Goal: Information Seeking & Learning: Learn about a topic

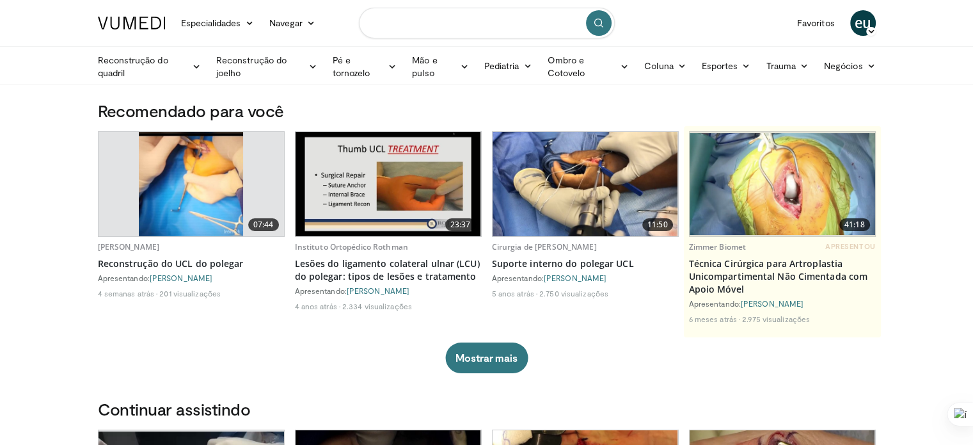
click at [424, 20] on input "Pesquisar tópicos, intervenções" at bounding box center [487, 23] width 256 height 31
type input "**********"
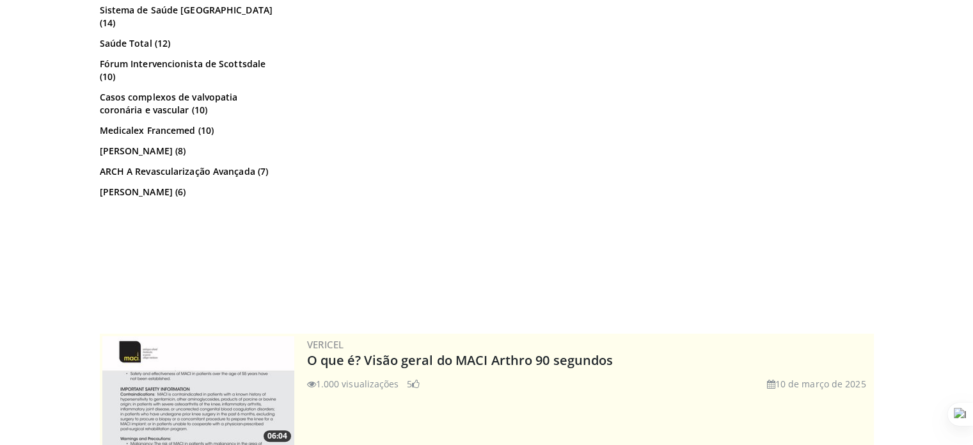
scroll to position [230, 0]
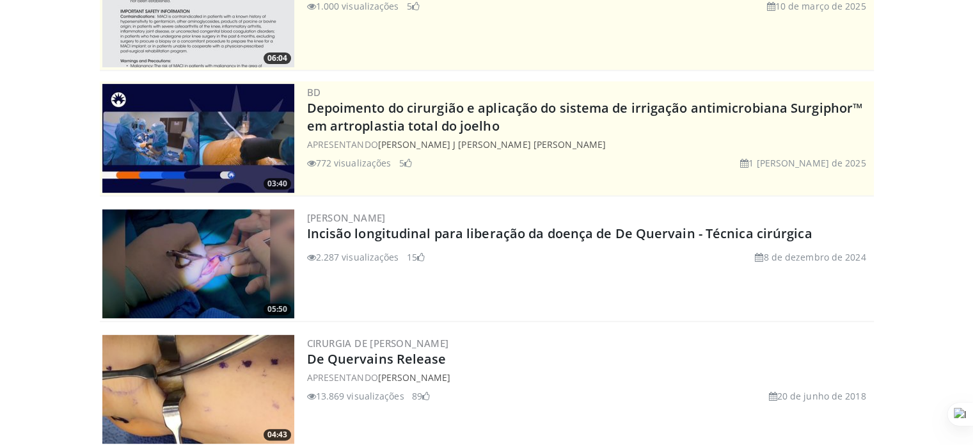
scroll to position [0, 0]
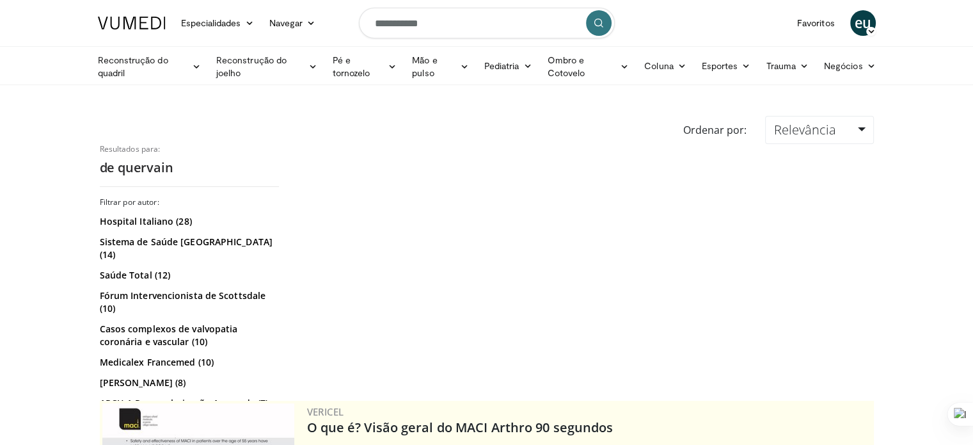
click at [422, 24] on input "**********" at bounding box center [487, 23] width 256 height 31
type input "**********"
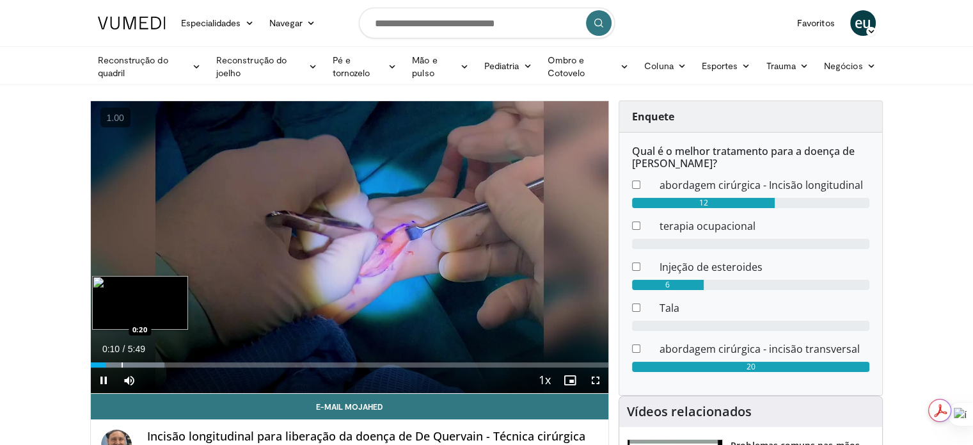
click at [122, 364] on div "Progress Bar" at bounding box center [122, 364] width 1 height 5
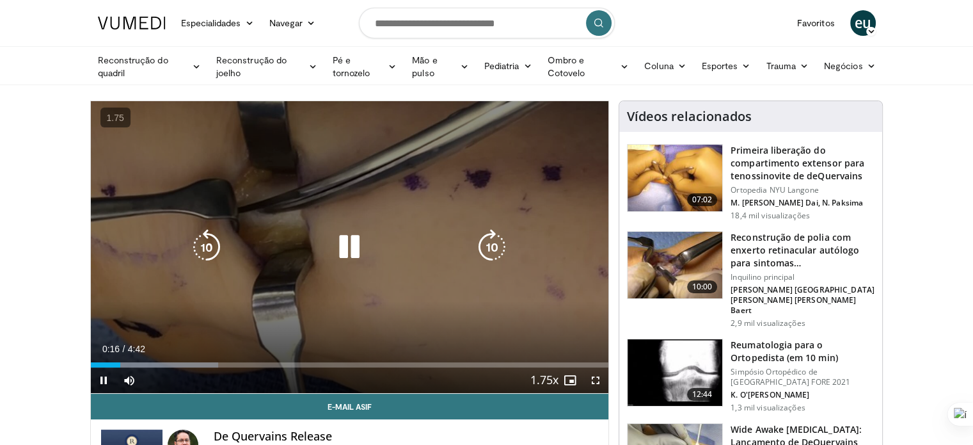
click at [498, 248] on icon "Video Player" at bounding box center [492, 247] width 36 height 36
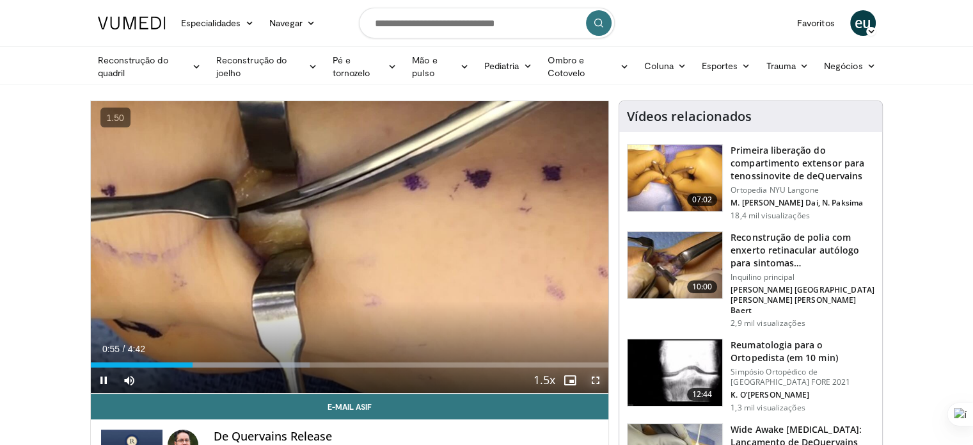
click at [597, 376] on span "Video Player" at bounding box center [596, 380] width 26 height 26
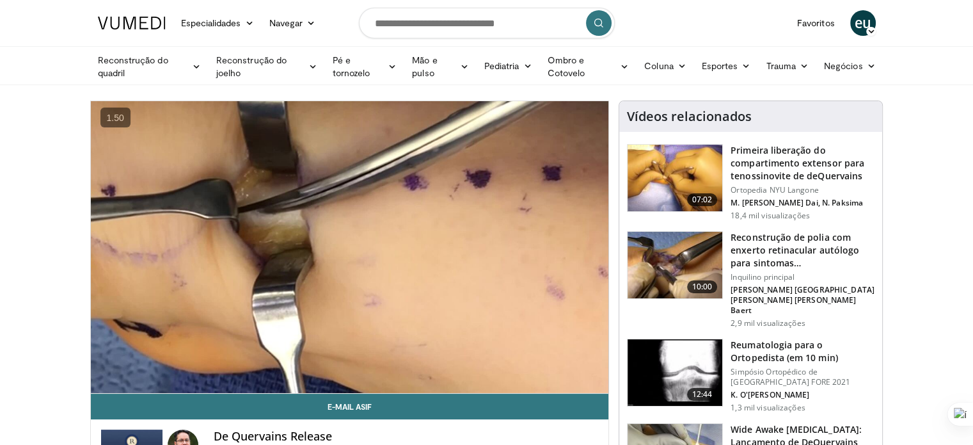
click at [669, 173] on img at bounding box center [675, 178] width 95 height 67
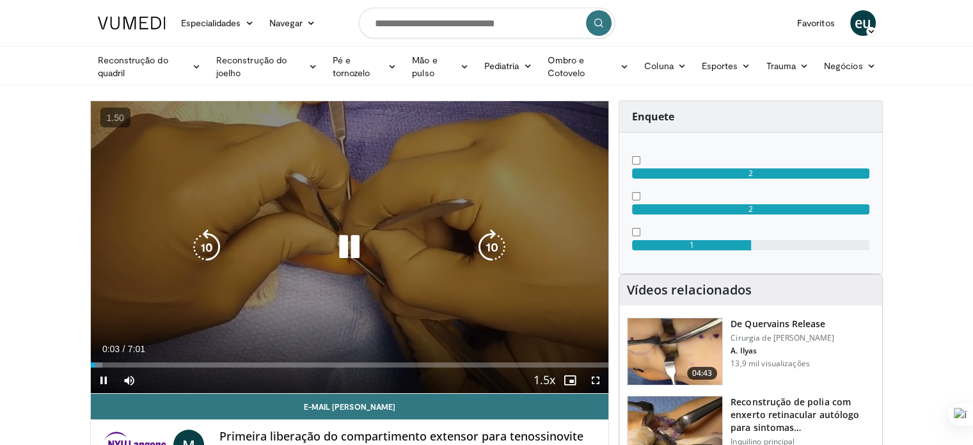
click at [373, 243] on div "Video Player" at bounding box center [349, 247] width 311 height 26
click at [358, 245] on icon "Video Player" at bounding box center [350, 247] width 36 height 36
click at [438, 181] on div "10 seconds Tap to unmute" at bounding box center [350, 247] width 518 height 292
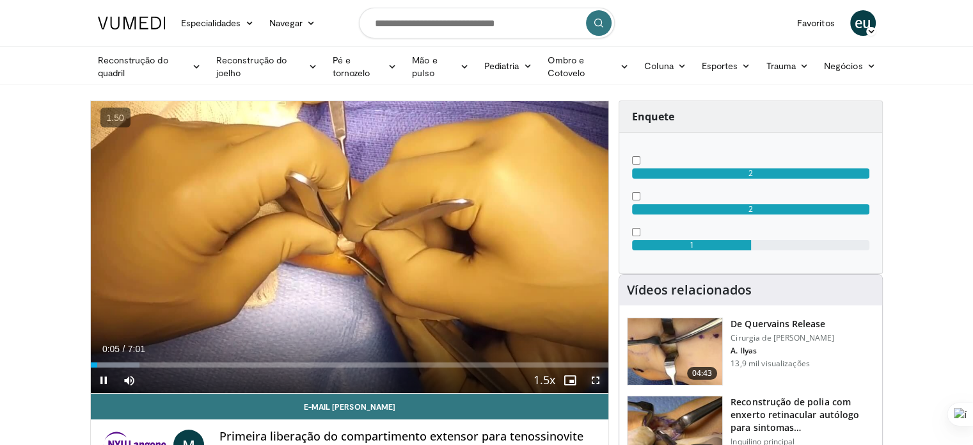
click at [598, 381] on span "Video Player" at bounding box center [596, 380] width 26 height 26
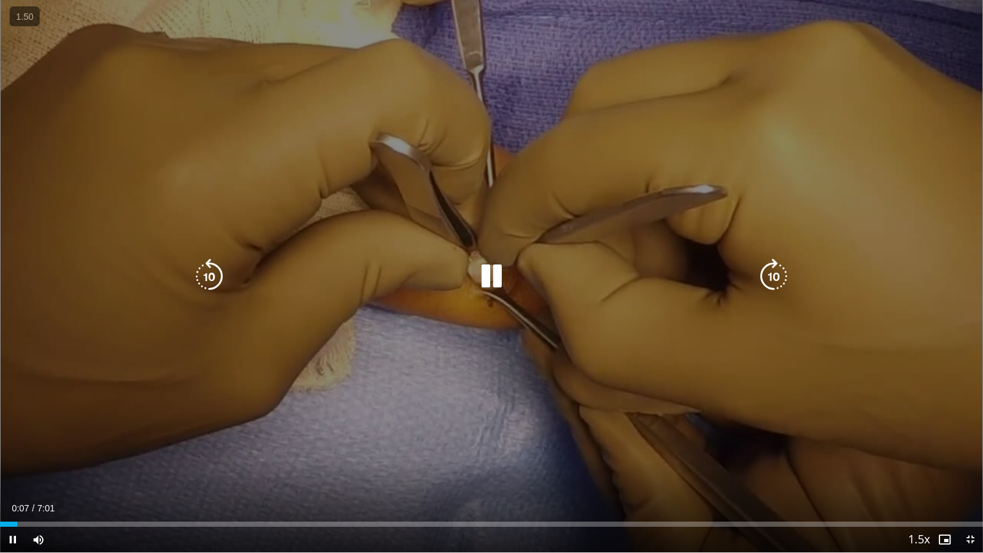
click at [771, 285] on icon "Video Player" at bounding box center [774, 277] width 36 height 36
click at [773, 282] on icon "Video Player" at bounding box center [774, 277] width 36 height 36
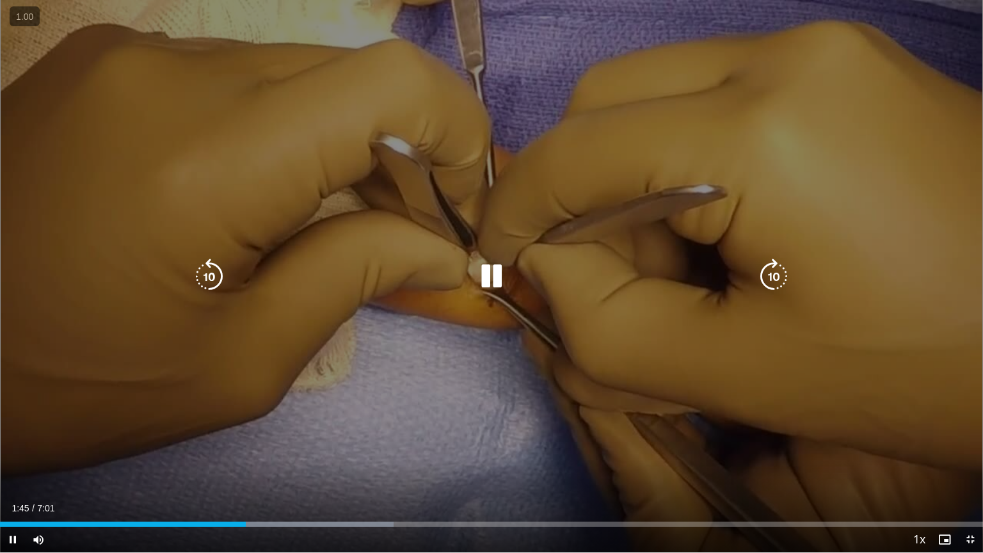
click at [220, 270] on icon "Video Player" at bounding box center [209, 277] width 36 height 36
click at [763, 279] on icon "Video Player" at bounding box center [774, 277] width 36 height 36
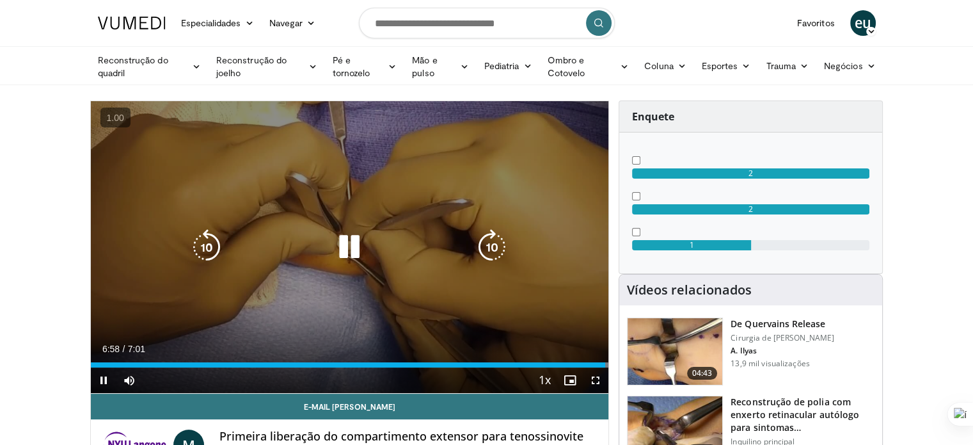
click at [478, 206] on div "20 seconds Tap to unmute" at bounding box center [350, 247] width 518 height 292
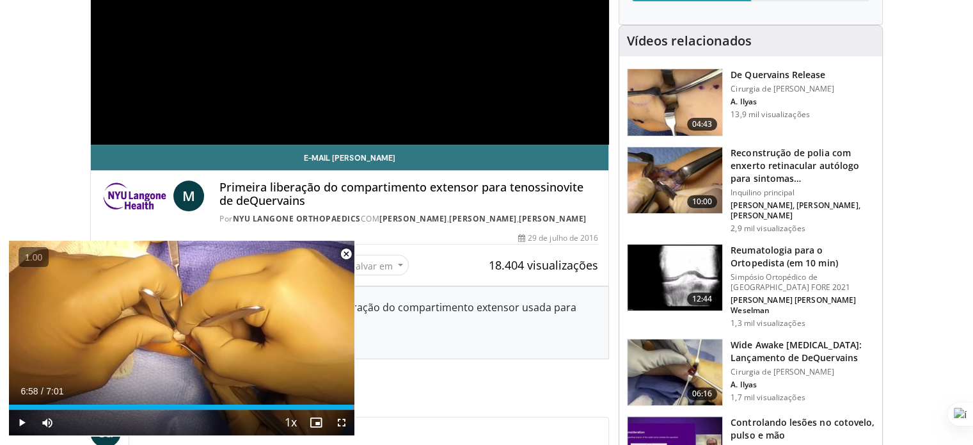
scroll to position [256, 0]
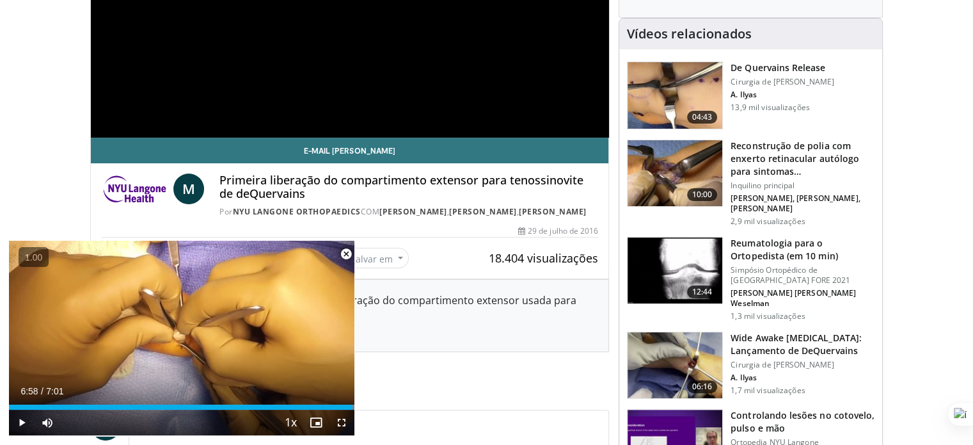
click at [803, 82] on font "Cirurgia de [PERSON_NAME]" at bounding box center [783, 81] width 104 height 11
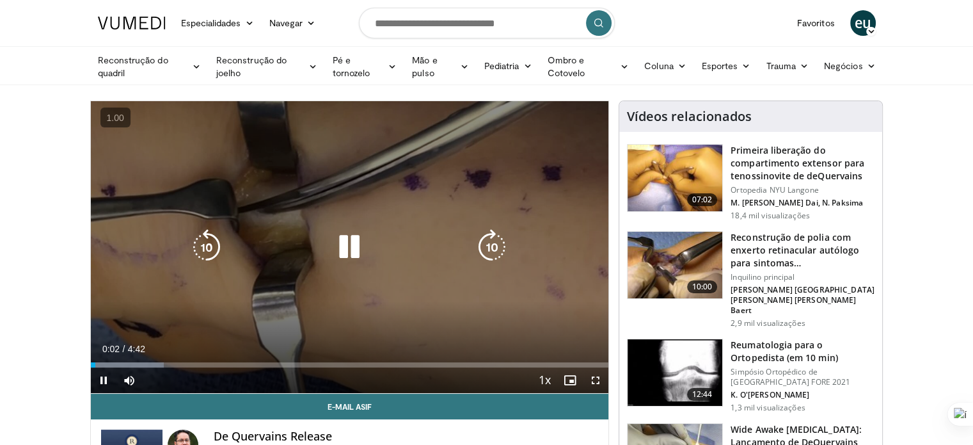
click at [371, 234] on div "Video Player" at bounding box center [349, 247] width 311 height 26
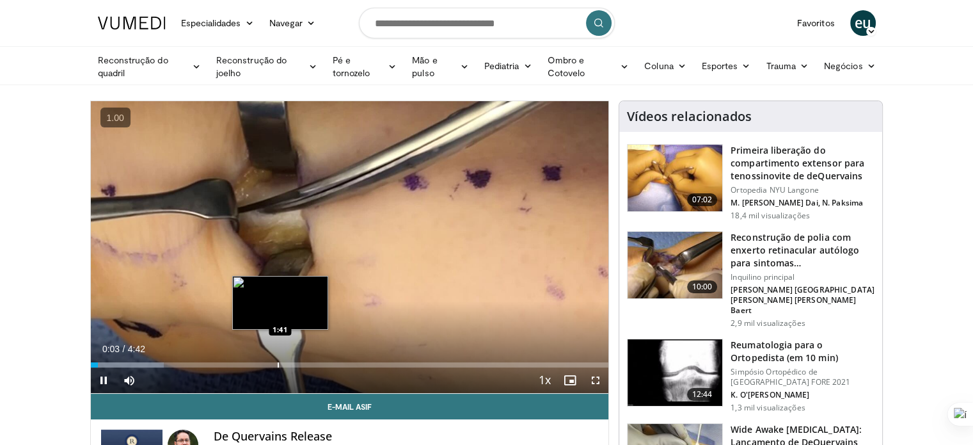
click at [273, 362] on div "Loaded : 14.10% 0:04 1:41" at bounding box center [350, 364] width 518 height 5
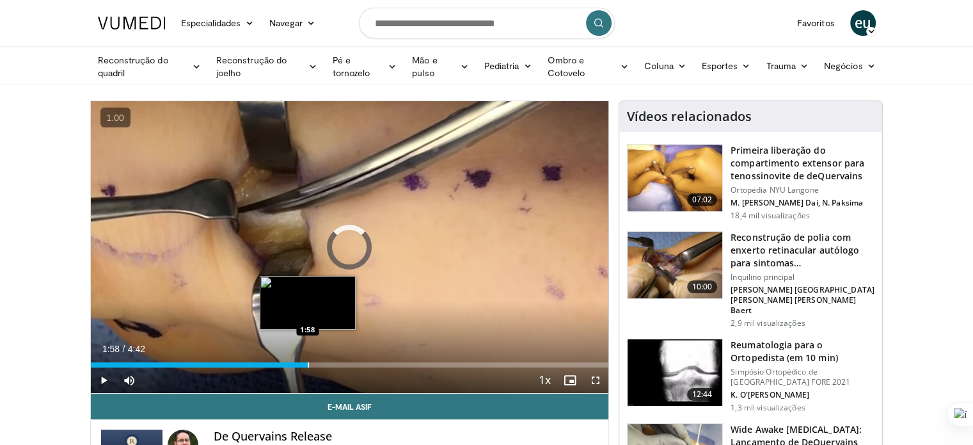
click at [307, 360] on div "Loaded : 38.91% 1:58 1:58" at bounding box center [350, 361] width 518 height 12
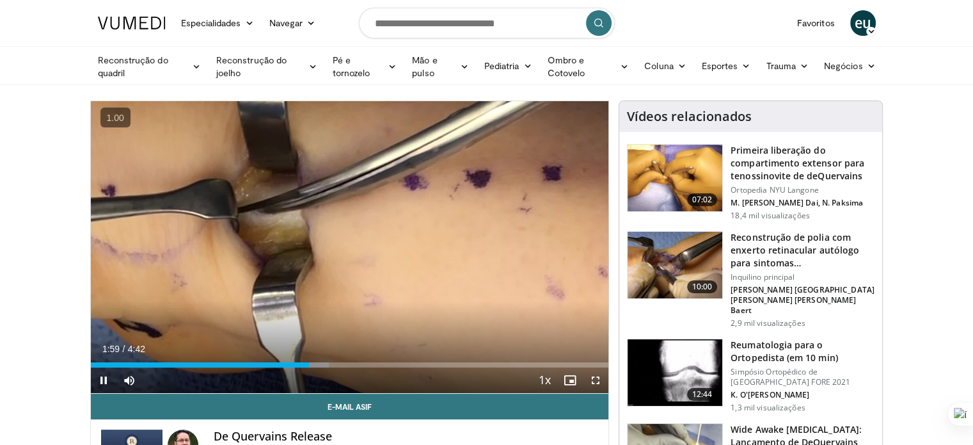
click at [364, 368] on div "Current Time 1:59 / Duration 4:42 Pause Skip Backward Skip Forward Mute Loaded …" at bounding box center [350, 380] width 518 height 26
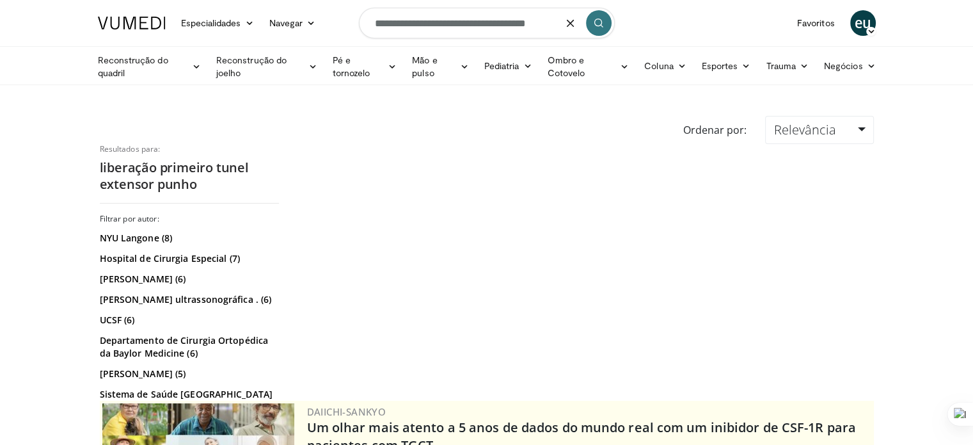
click at [463, 18] on input "**********" at bounding box center [487, 23] width 256 height 31
type input "**********"
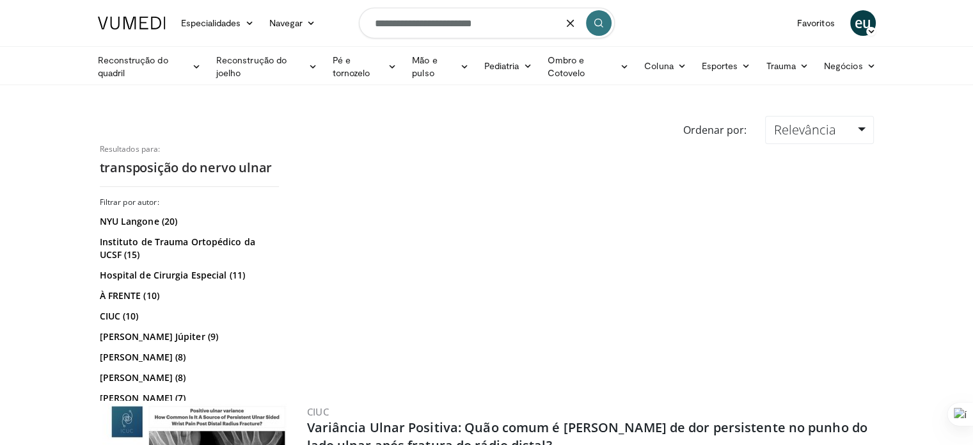
click at [435, 23] on input "**********" at bounding box center [487, 23] width 256 height 31
type input "**********"
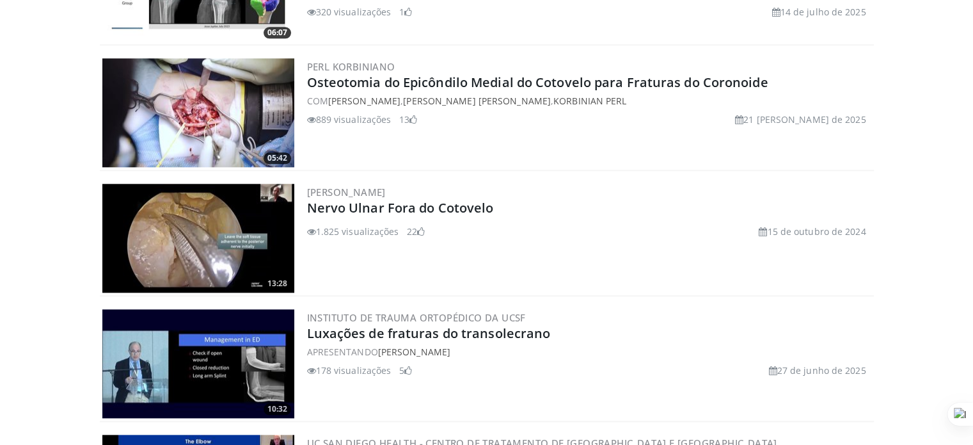
scroll to position [1388, 0]
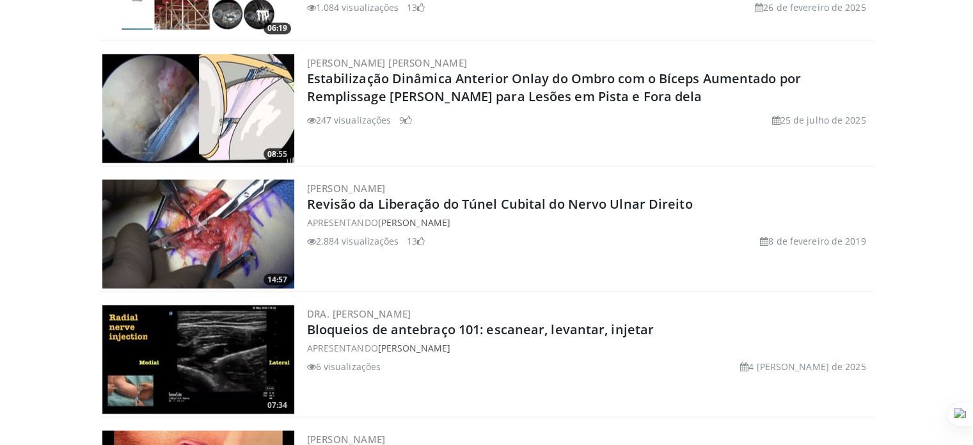
scroll to position [2396, 0]
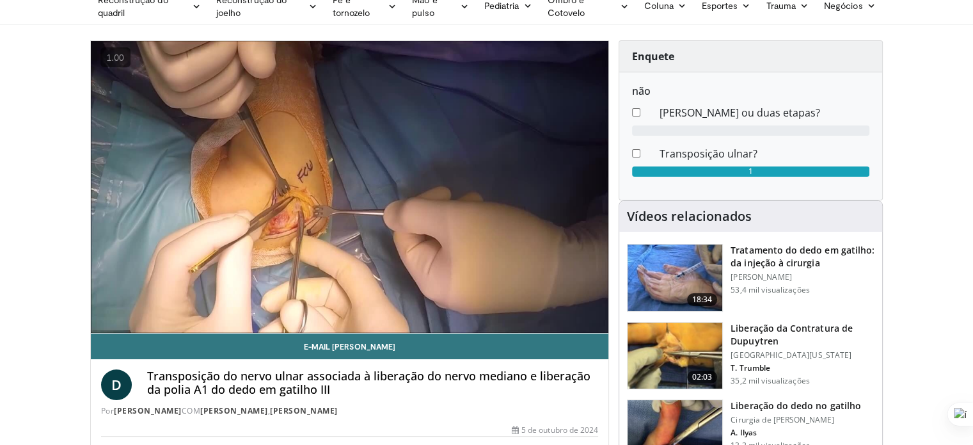
scroll to position [63, 0]
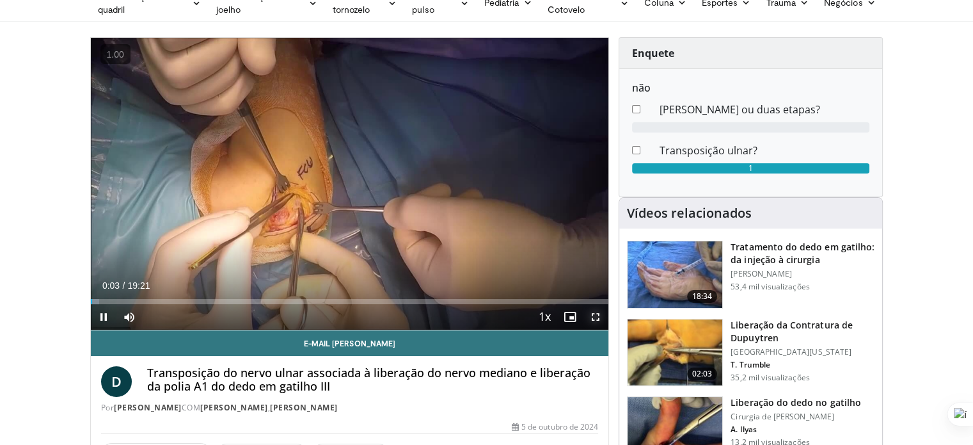
drag, startPoint x: 597, startPoint y: 313, endPoint x: 597, endPoint y: 390, distance: 77.4
click at [597, 313] on span "Video Player" at bounding box center [596, 317] width 26 height 26
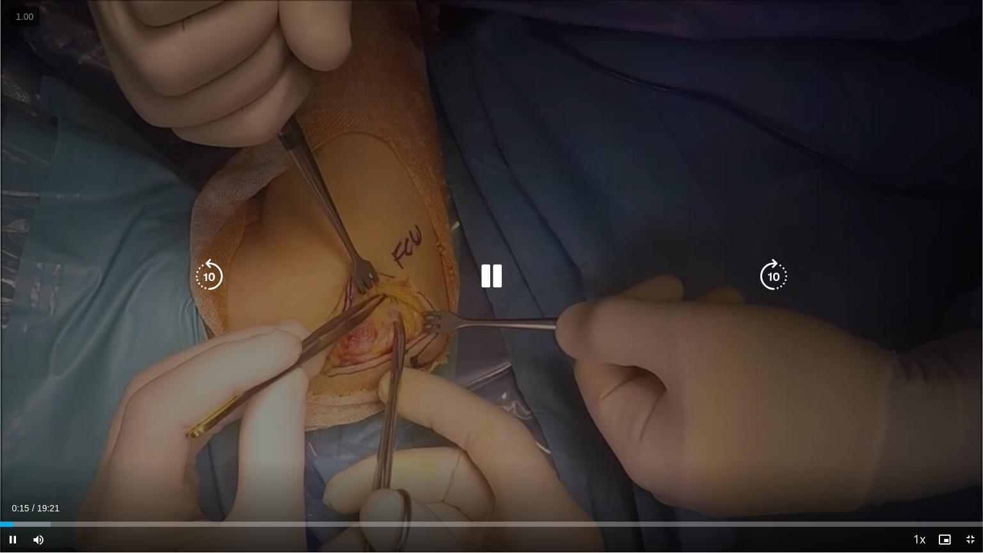
click at [764, 278] on icon "Video Player" at bounding box center [774, 277] width 36 height 36
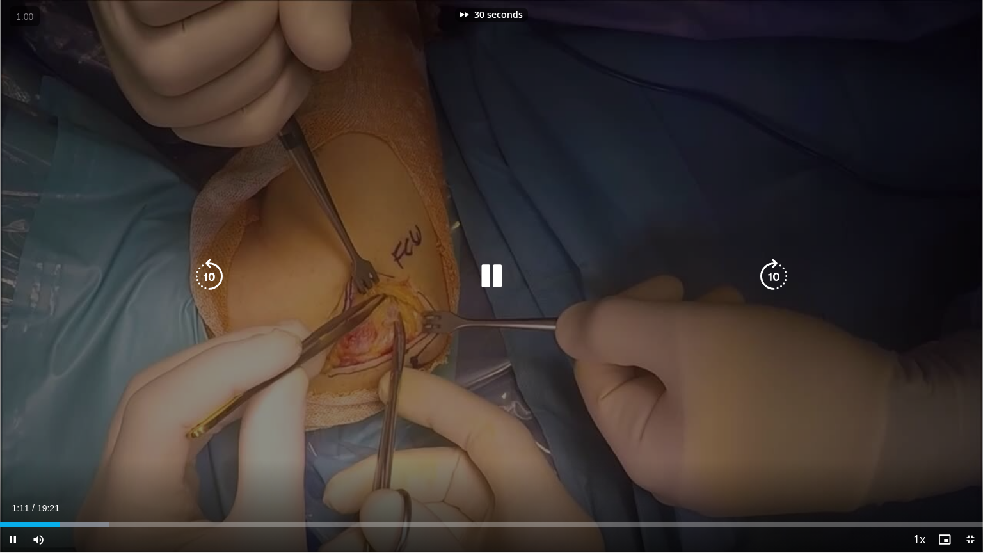
click at [764, 278] on icon "Video Player" at bounding box center [774, 277] width 36 height 36
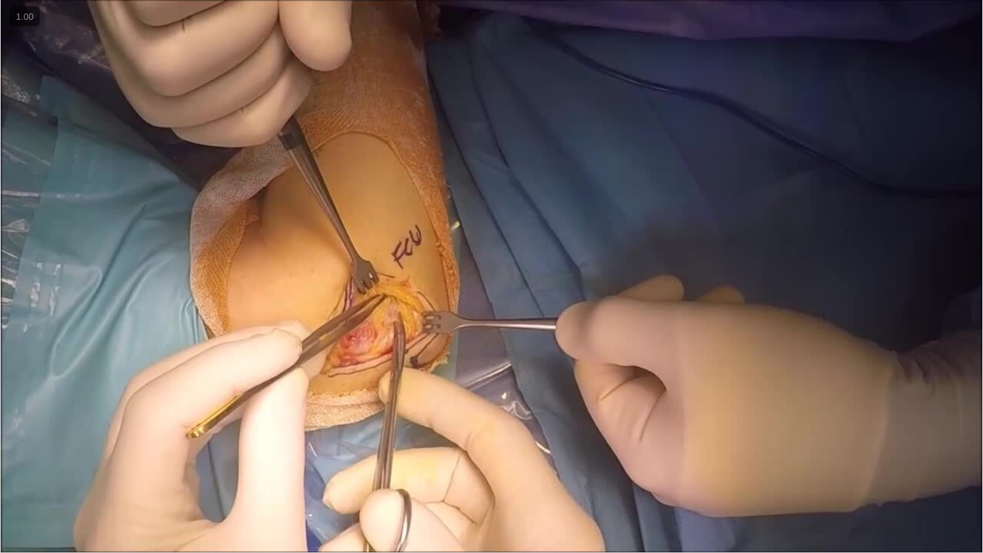
click at [764, 278] on div "40 seconds Tap to unmute" at bounding box center [491, 276] width 983 height 552
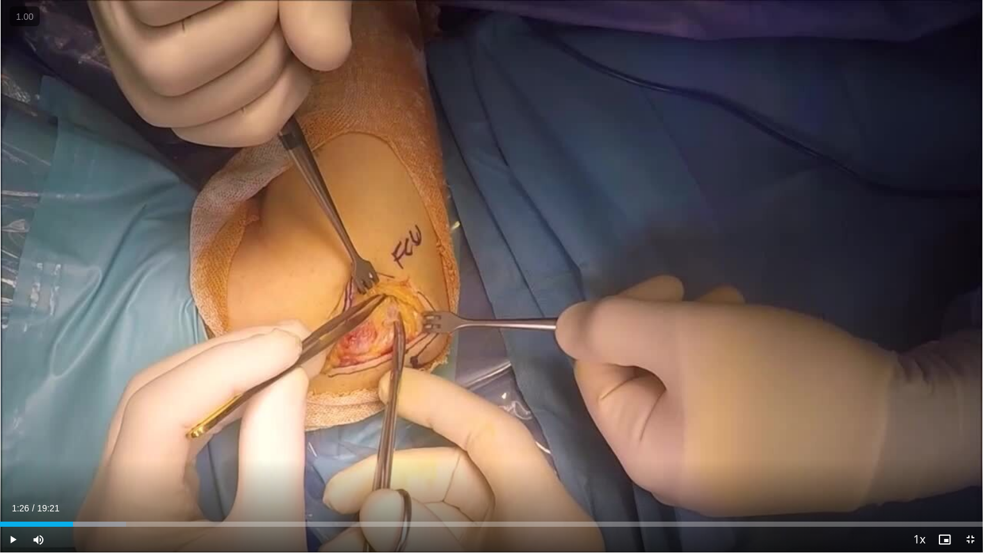
click at [764, 278] on div "40 seconds Tap to unmute" at bounding box center [491, 276] width 983 height 552
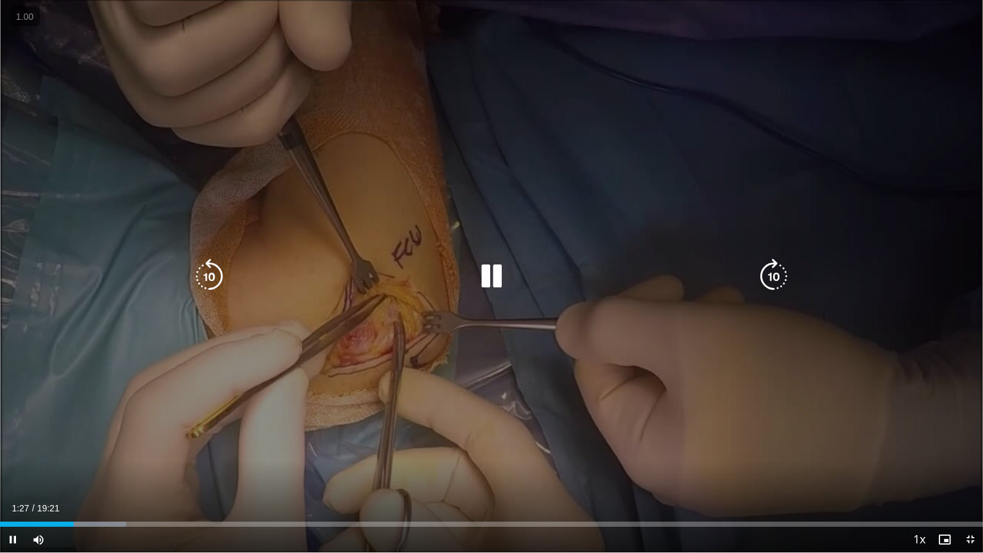
click at [769, 281] on icon "Video Player" at bounding box center [774, 277] width 36 height 36
click at [777, 274] on icon "Video Player" at bounding box center [774, 277] width 36 height 36
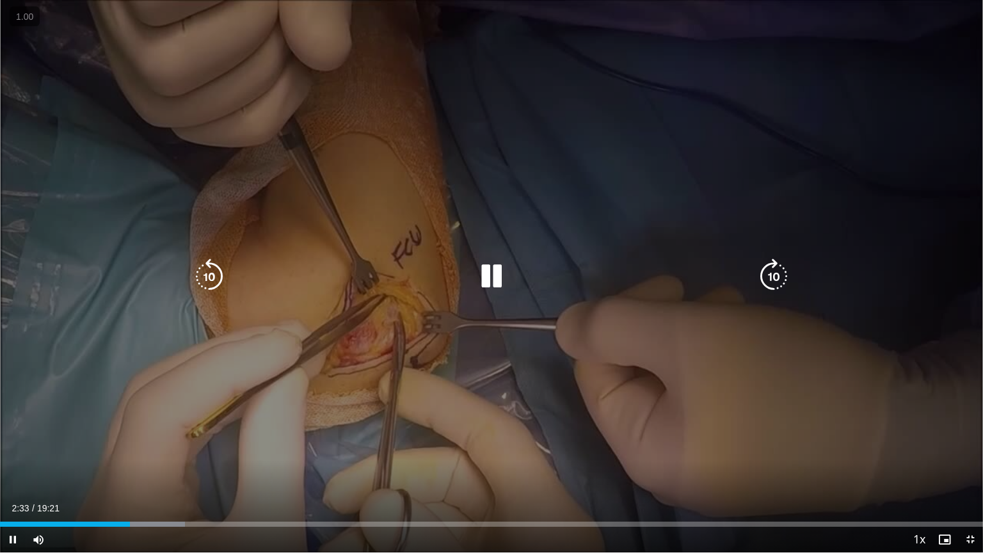
click at [773, 274] on icon "Video Player" at bounding box center [774, 277] width 36 height 36
click at [773, 273] on icon "Video Player" at bounding box center [774, 277] width 36 height 36
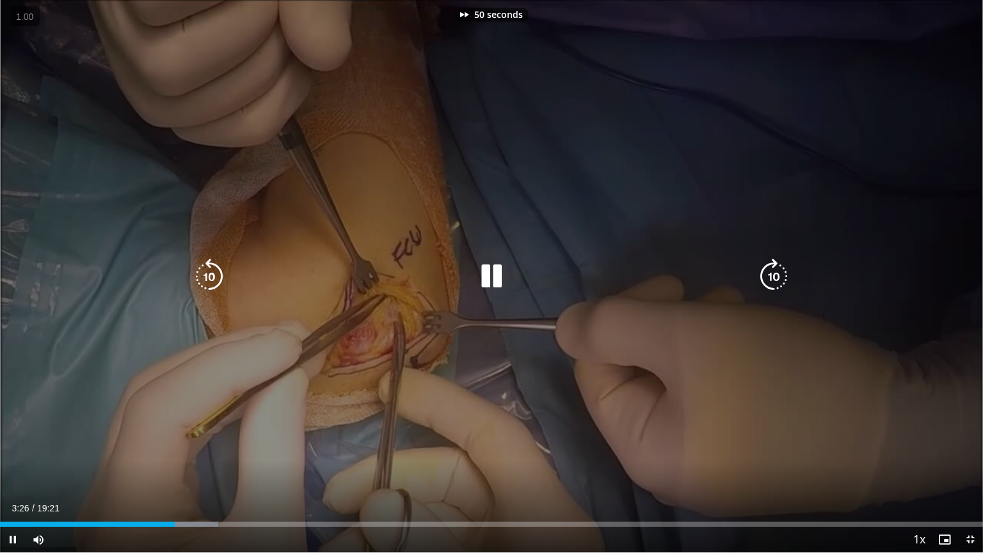
click at [773, 273] on icon "Video Player" at bounding box center [774, 277] width 36 height 36
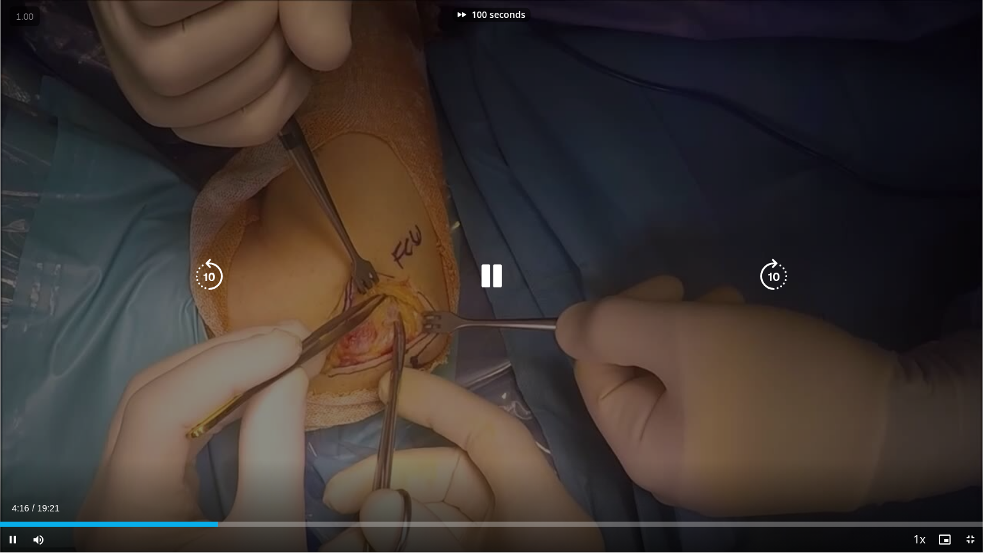
click at [773, 273] on icon "Video Player" at bounding box center [774, 277] width 36 height 36
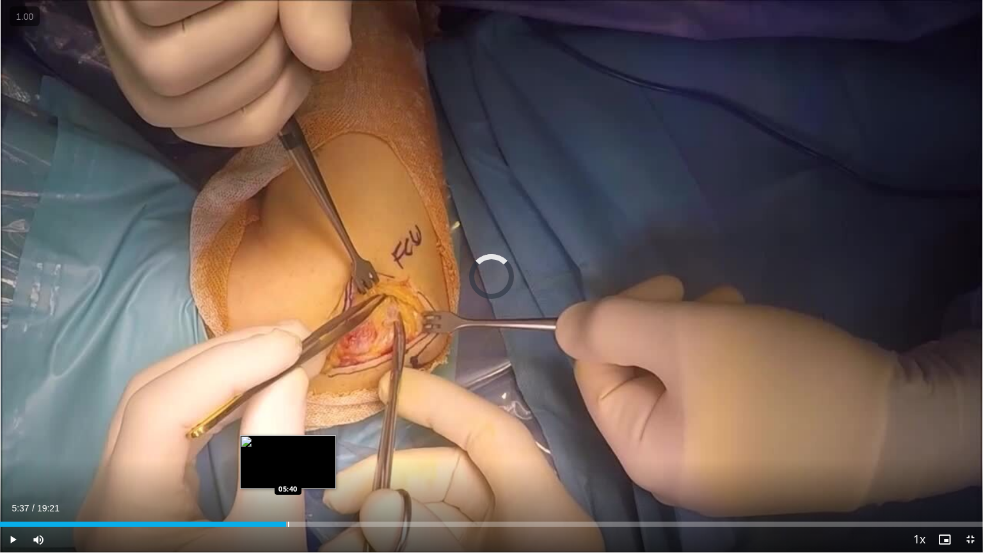
click at [286, 444] on div "Loaded : 25.84% 05:37 05:40" at bounding box center [491, 521] width 983 height 12
